Goal: Task Accomplishment & Management: Manage account settings

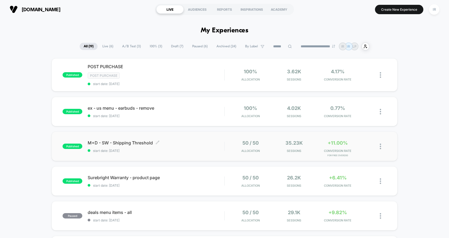
click at [193, 142] on span "M+D - SW - Shipping Threshold Click to edit experience details" at bounding box center [156, 142] width 136 height 5
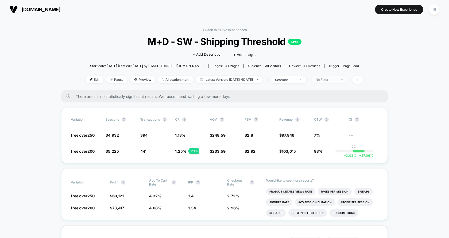
click at [334, 76] on span "No Filter" at bounding box center [328, 79] width 35 height 7
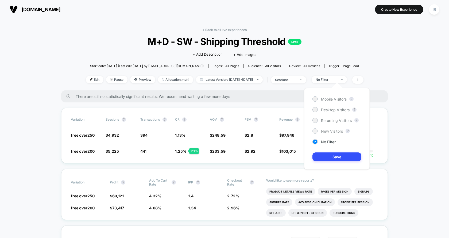
click at [322, 129] on span "New Visitors" at bounding box center [332, 131] width 22 height 5
click at [323, 154] on button "Save" at bounding box center [336, 156] width 49 height 9
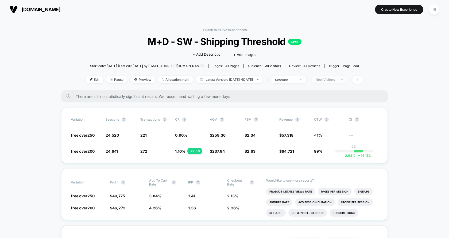
click at [336, 78] on div "New Visitors" at bounding box center [325, 79] width 21 height 4
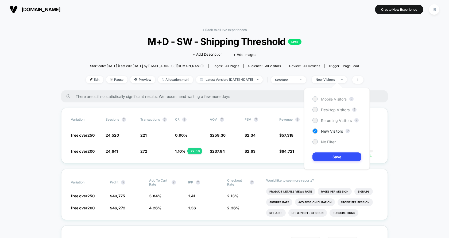
click at [329, 98] on span "Mobile Visitors" at bounding box center [334, 99] width 26 height 5
click at [330, 156] on button "Save" at bounding box center [336, 156] width 49 height 9
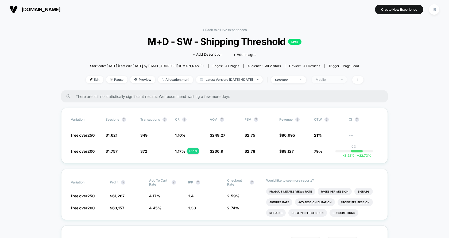
click at [341, 76] on span "Mobile" at bounding box center [328, 79] width 35 height 7
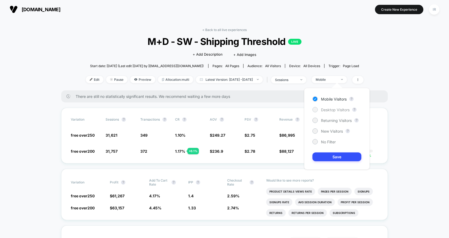
click at [334, 109] on span "Desktop Visitors" at bounding box center [335, 109] width 29 height 5
click at [327, 157] on button "Save" at bounding box center [336, 156] width 49 height 9
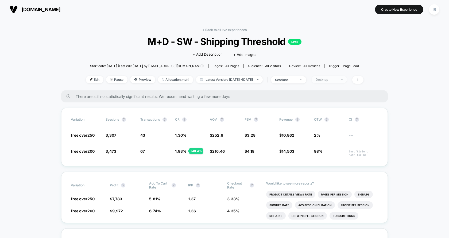
click at [347, 80] on span "Desktop" at bounding box center [328, 79] width 35 height 7
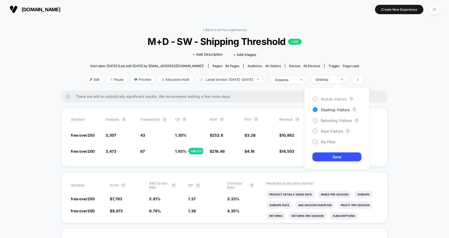
click at [339, 100] on span "Mobile Visitors" at bounding box center [334, 99] width 26 height 5
click at [345, 155] on button "Save" at bounding box center [336, 156] width 49 height 9
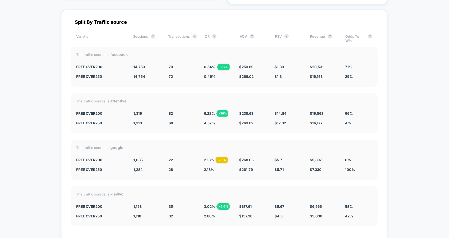
scroll to position [1367, 0]
